Goal: Check status: Check status

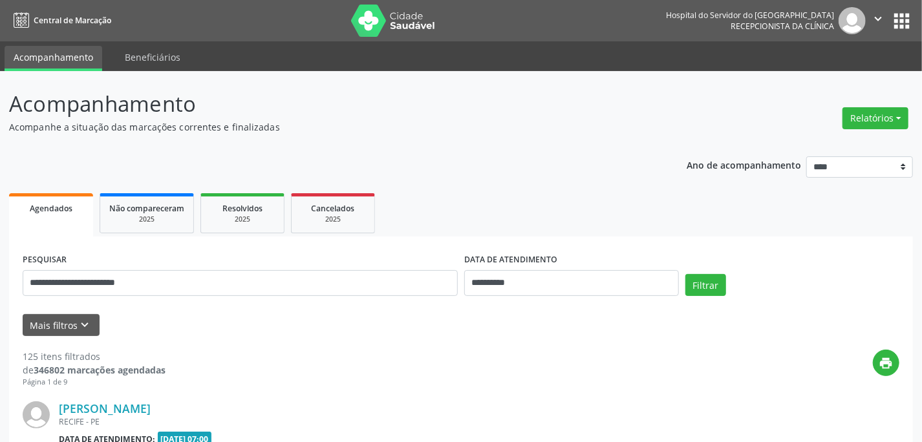
type input "**********"
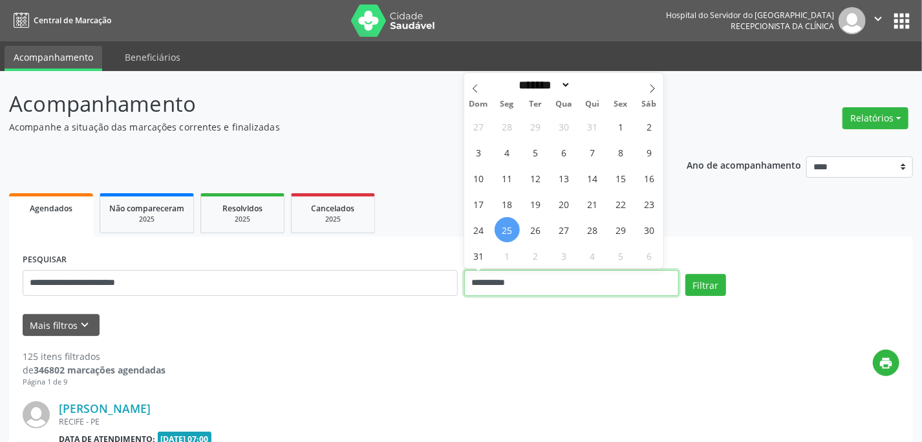
drag, startPoint x: 518, startPoint y: 283, endPoint x: 470, endPoint y: 288, distance: 48.8
click at [468, 288] on input "**********" at bounding box center [571, 283] width 215 height 26
click at [686, 274] on button "Filtrar" at bounding box center [706, 285] width 41 height 22
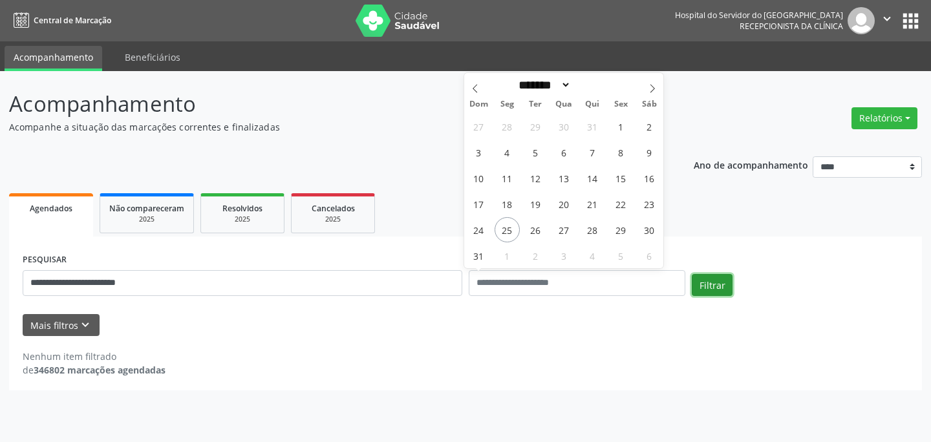
click at [714, 277] on button "Filtrar" at bounding box center [712, 285] width 41 height 22
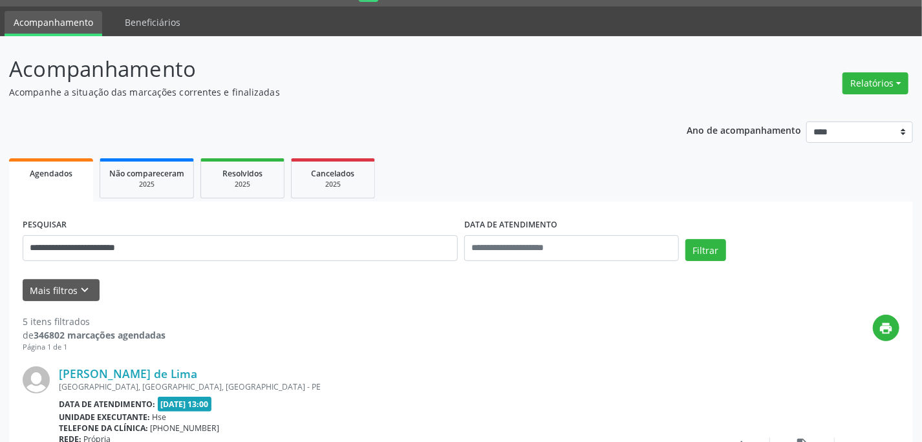
scroll to position [411, 0]
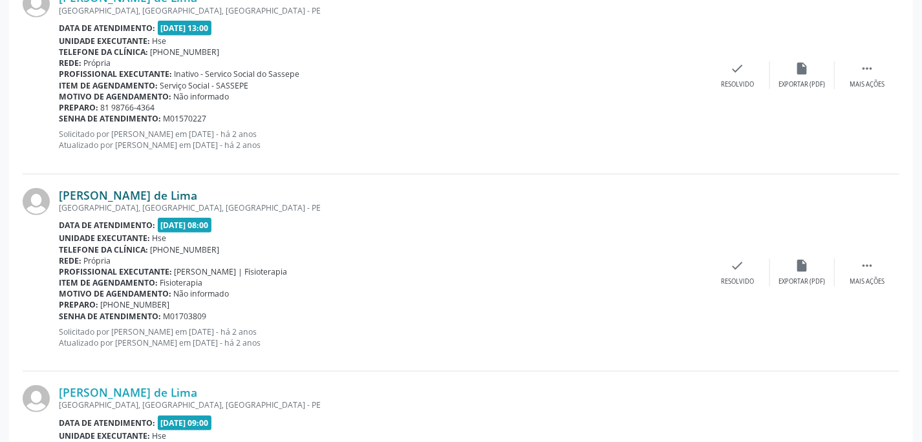
click at [181, 194] on link "[PERSON_NAME] de Lima" at bounding box center [128, 195] width 138 height 14
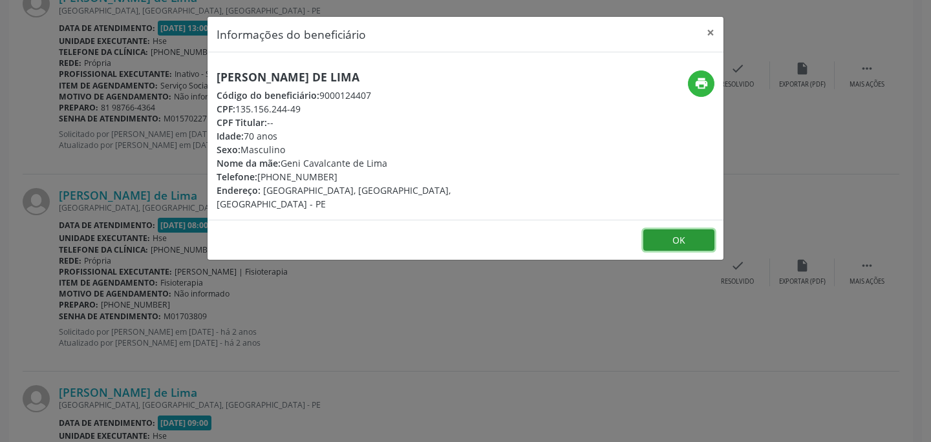
click at [682, 230] on button "OK" at bounding box center [679, 241] width 71 height 22
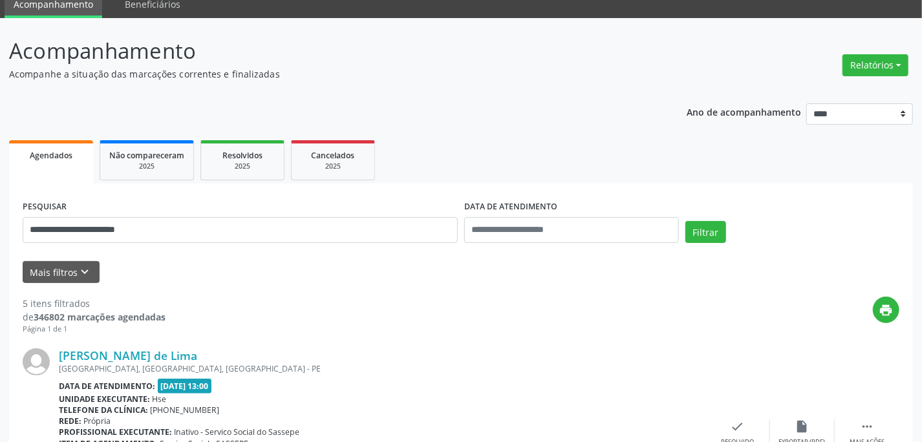
scroll to position [0, 0]
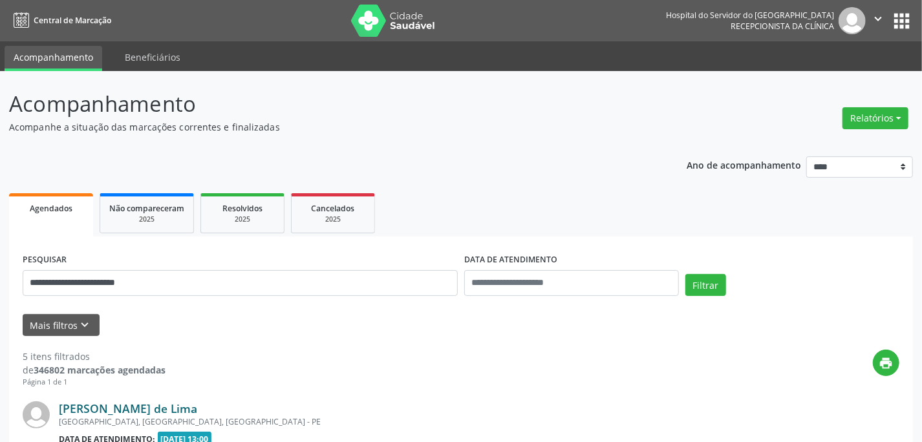
click at [73, 409] on link "[PERSON_NAME] de Lima" at bounding box center [128, 409] width 138 height 14
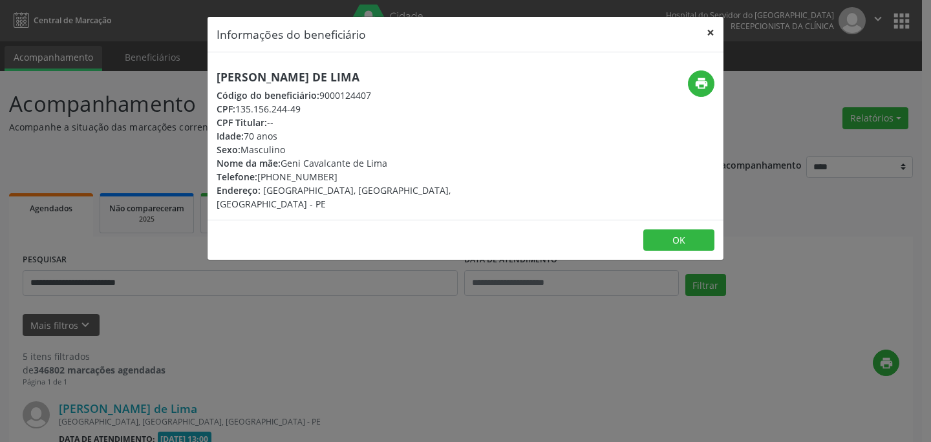
click at [710, 34] on button "×" at bounding box center [711, 33] width 26 height 32
